Goal: Subscribe to service/newsletter

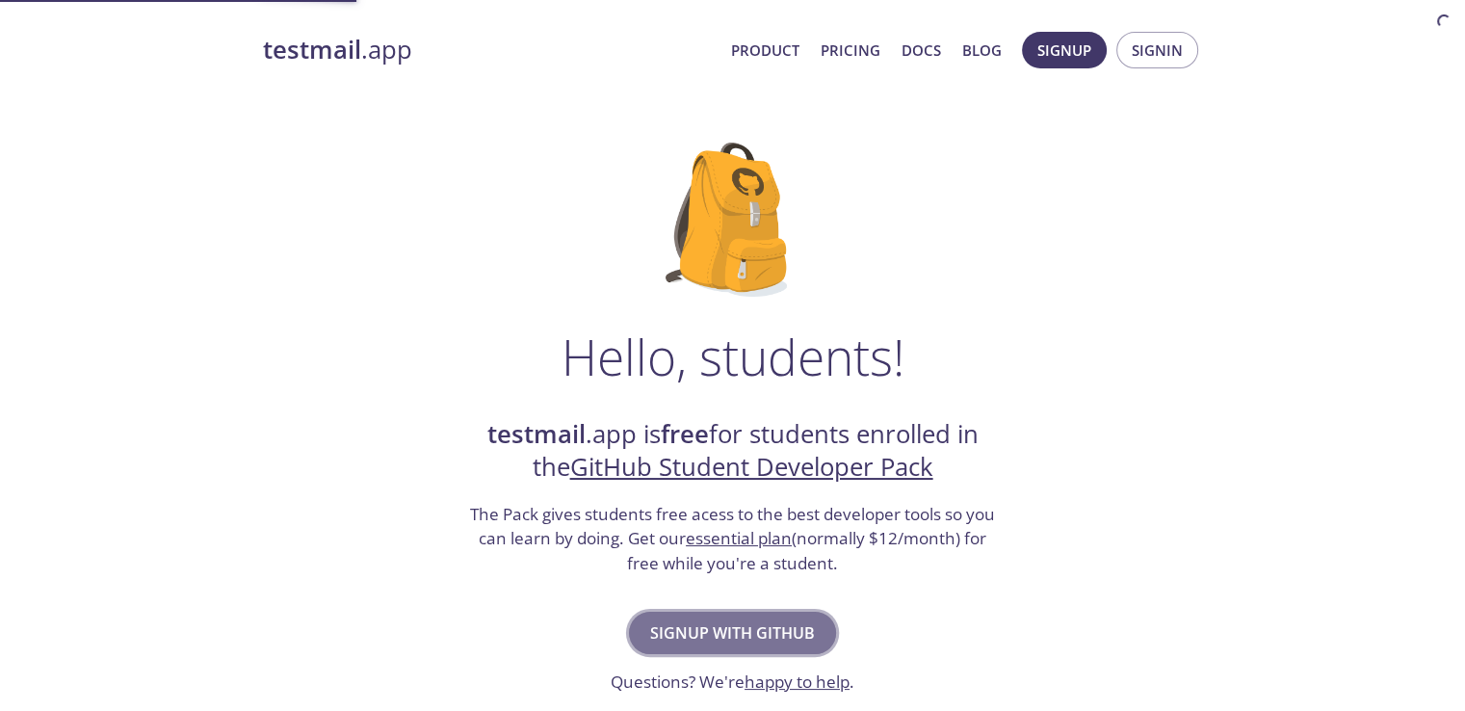
click at [719, 621] on span "Signup with GitHub" at bounding box center [732, 632] width 165 height 27
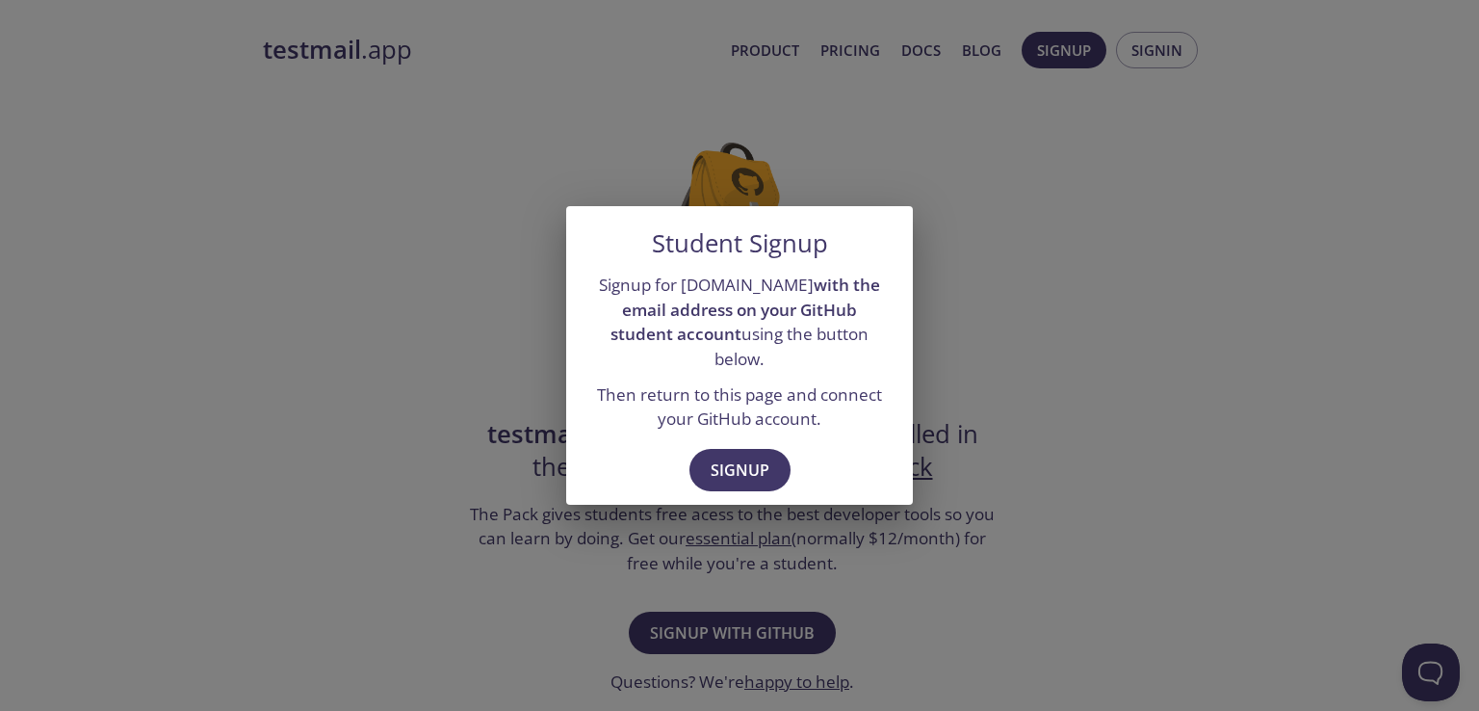
click at [1061, 332] on div "Student Signup Signup for testmail.app with the email address on your GitHub st…" at bounding box center [739, 355] width 1479 height 711
